Goal: Task Accomplishment & Management: Complete application form

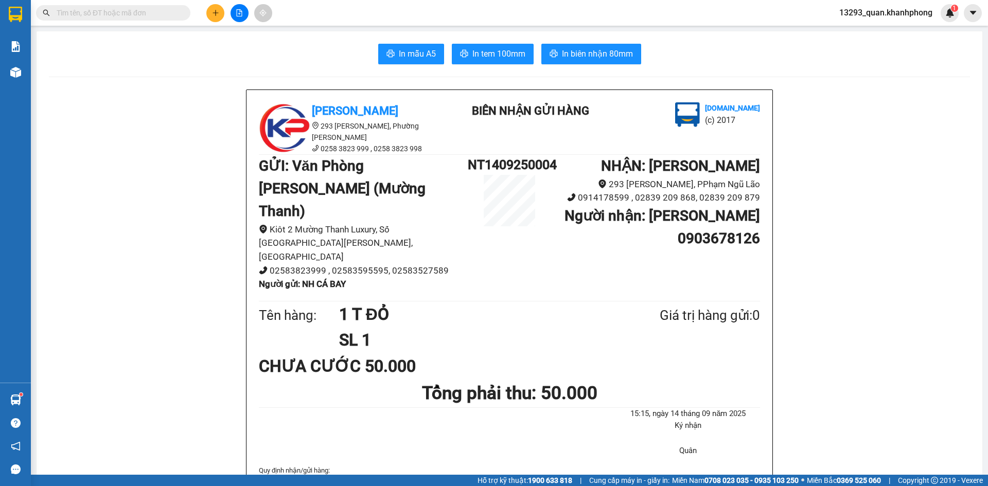
click at [215, 14] on icon "plus" at bounding box center [215, 12] width 7 height 7
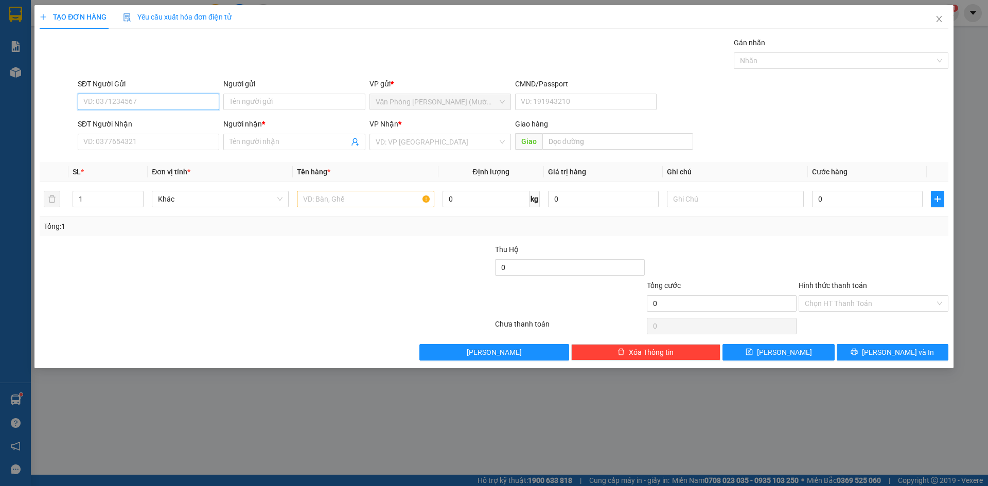
click at [162, 101] on input "SĐT Người Gửi" at bounding box center [149, 102] width 142 height 16
type input "0989976139"
click at [163, 126] on div "0989976139 - CHÚ LUU" at bounding box center [148, 122] width 129 height 11
type input "CHÚ LUU"
type input "0989976139"
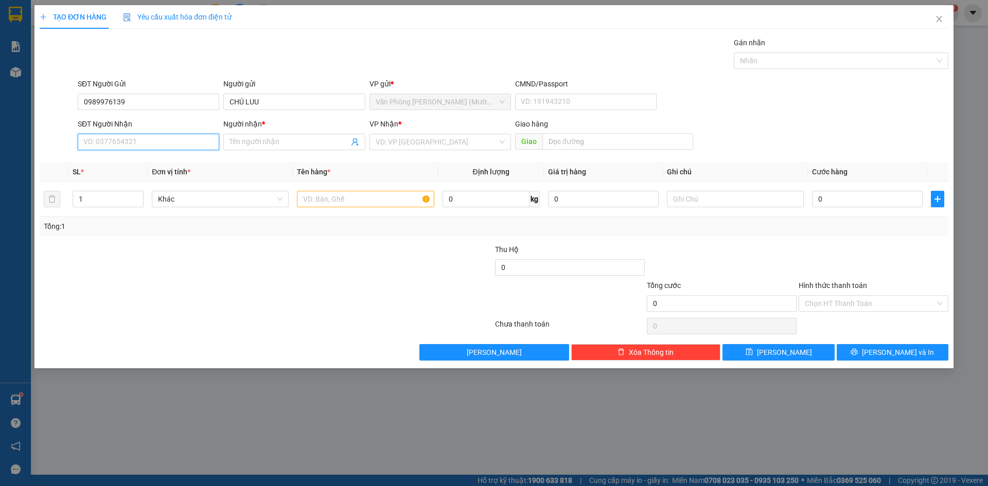
click at [162, 140] on input "SĐT Người Nhận" at bounding box center [149, 142] width 142 height 16
click at [168, 197] on div "0797991333 - [DEMOGRAPHIC_DATA]" at bounding box center [148, 195] width 129 height 11
type input "0797991333"
type input "[DEMOGRAPHIC_DATA]"
click at [822, 118] on form "SĐT Người Gửi 0989976139 Người gửi CHÚ LUU VP gửi * Văn Phòng [PERSON_NAME] ([P…" at bounding box center [494, 116] width 909 height 76
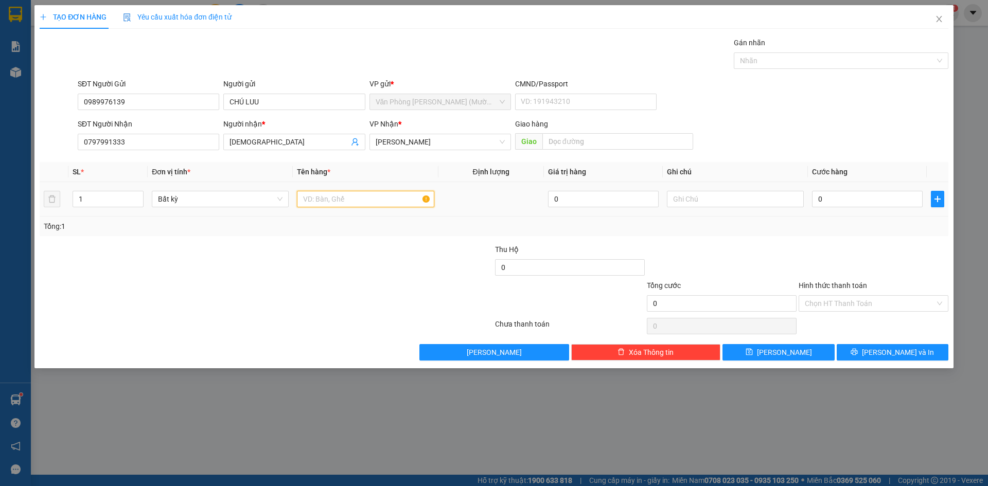
click at [364, 196] on input "text" at bounding box center [365, 199] width 137 height 16
type input "1 TX"
click at [851, 198] on input "0" at bounding box center [867, 199] width 111 height 16
type input "4"
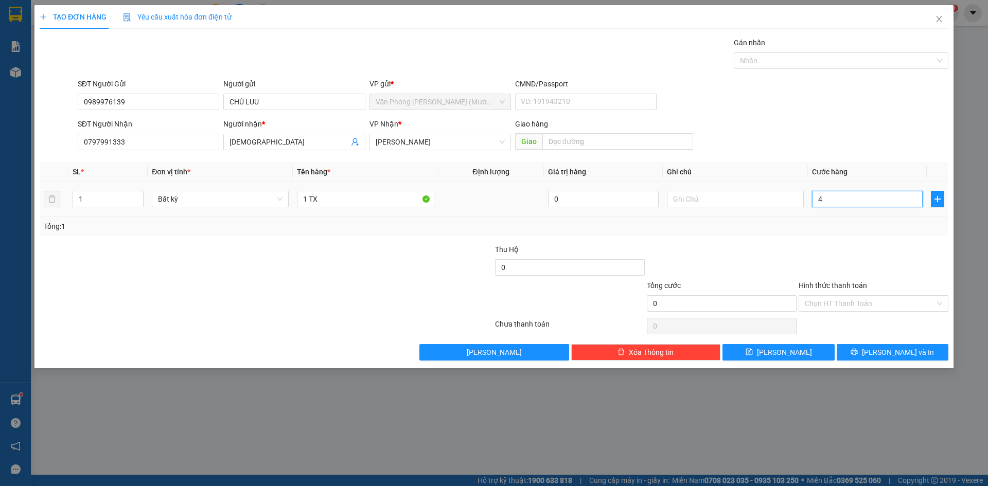
type input "4"
type input "40"
type input "40.000"
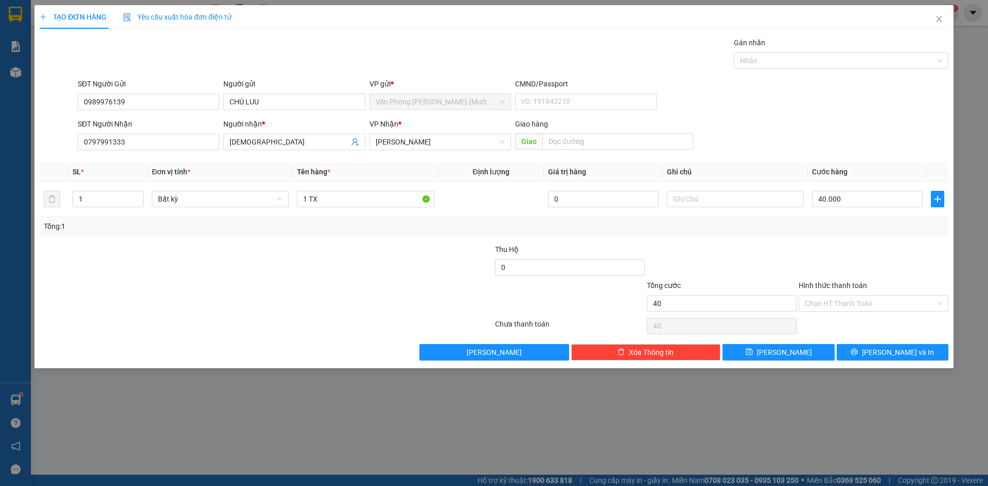
type input "40.000"
click at [861, 142] on div "SĐT Người Nhận 0797991333 Người nhận * HỒNG THÁI VP Nhận * [PERSON_NAME] hàng G…" at bounding box center [513, 136] width 875 height 36
click at [850, 120] on div "SĐT Người Nhận 0797991333 Người nhận * HỒNG THÁI VP Nhận * [PERSON_NAME] hàng G…" at bounding box center [513, 136] width 875 height 36
click at [861, 302] on input "Hình thức thanh toán" at bounding box center [870, 303] width 130 height 15
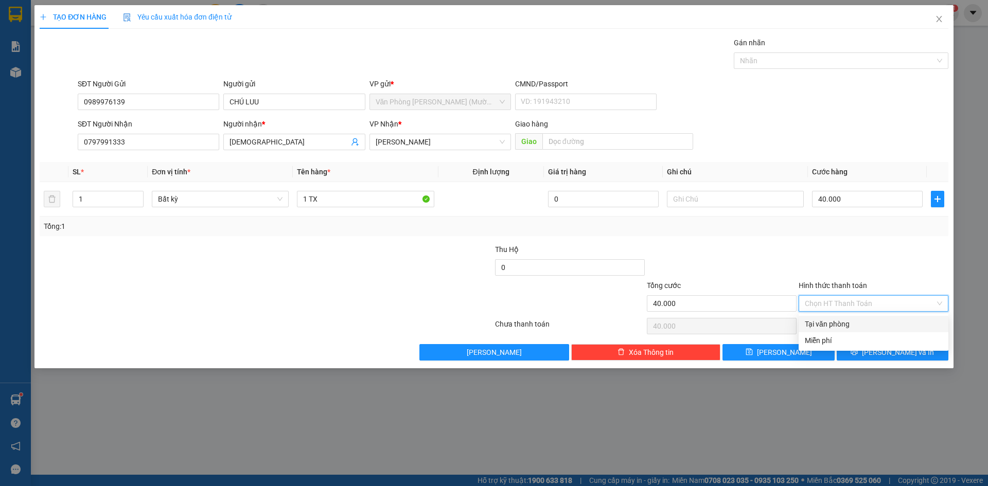
click at [862, 322] on div "Tại văn phòng" at bounding box center [873, 324] width 137 height 11
type input "0"
click at [885, 260] on div at bounding box center [874, 262] width 152 height 36
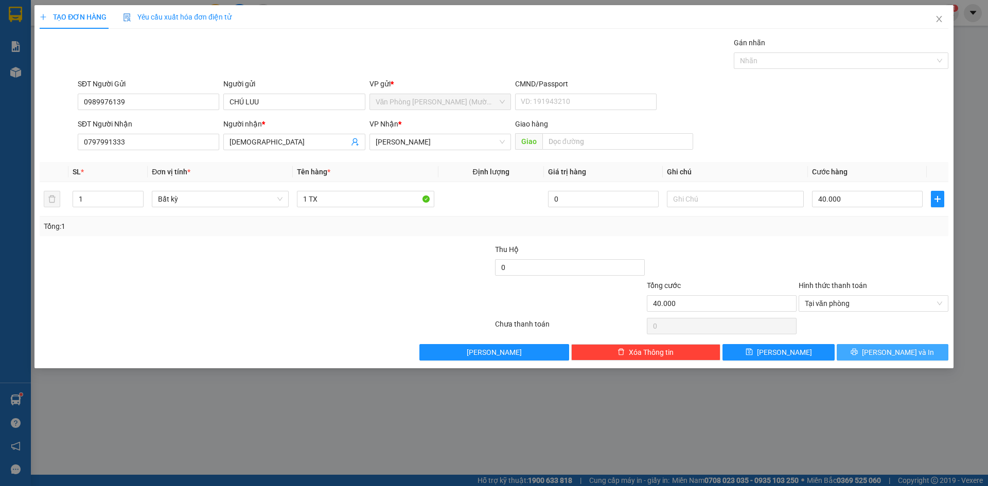
click at [902, 356] on span "[PERSON_NAME] và In" at bounding box center [898, 352] width 72 height 11
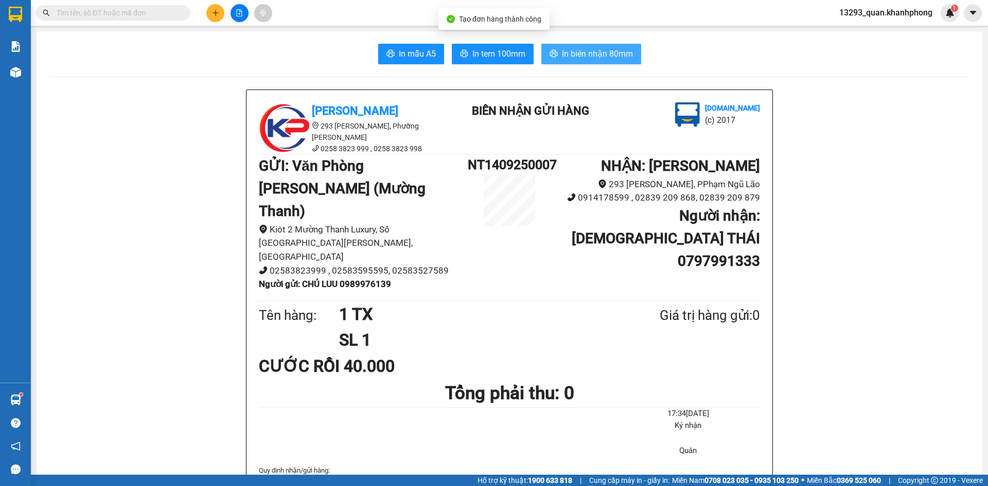
click at [634, 61] on button "In biên nhận 80mm" at bounding box center [591, 54] width 100 height 21
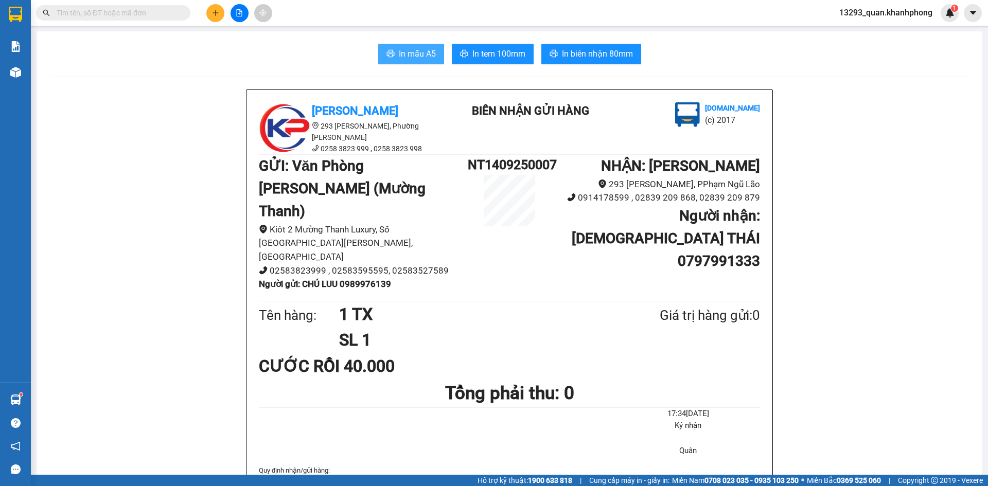
click at [387, 50] on icon "printer" at bounding box center [391, 53] width 8 height 8
